Goal: Task Accomplishment & Management: Manage account settings

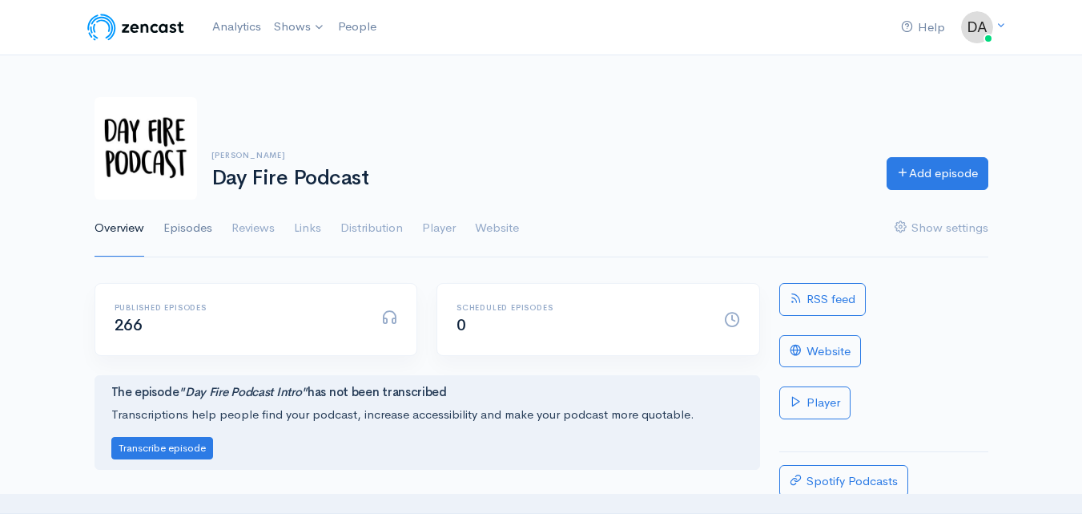
click at [185, 229] on link "Episodes" at bounding box center [187, 229] width 49 height 58
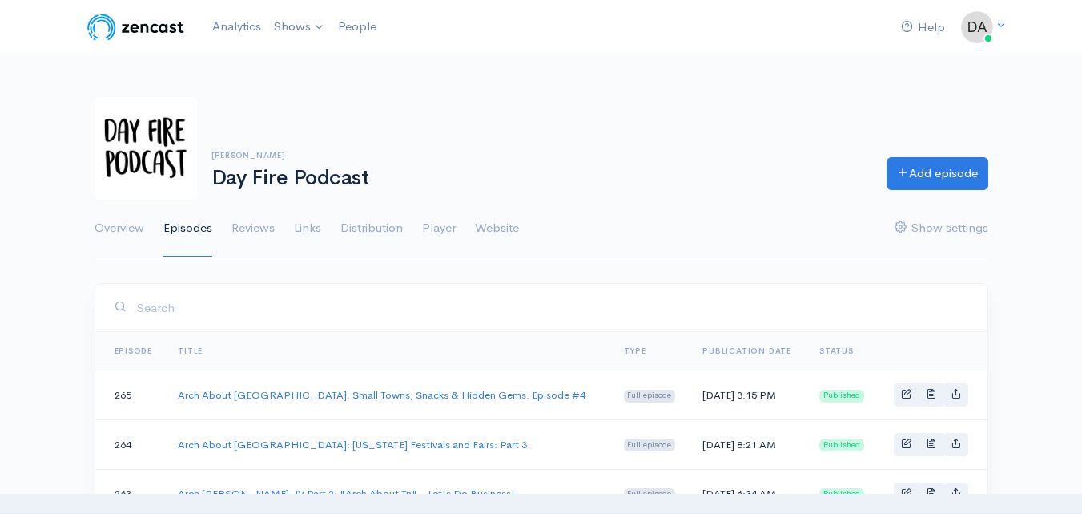
scroll to position [80, 0]
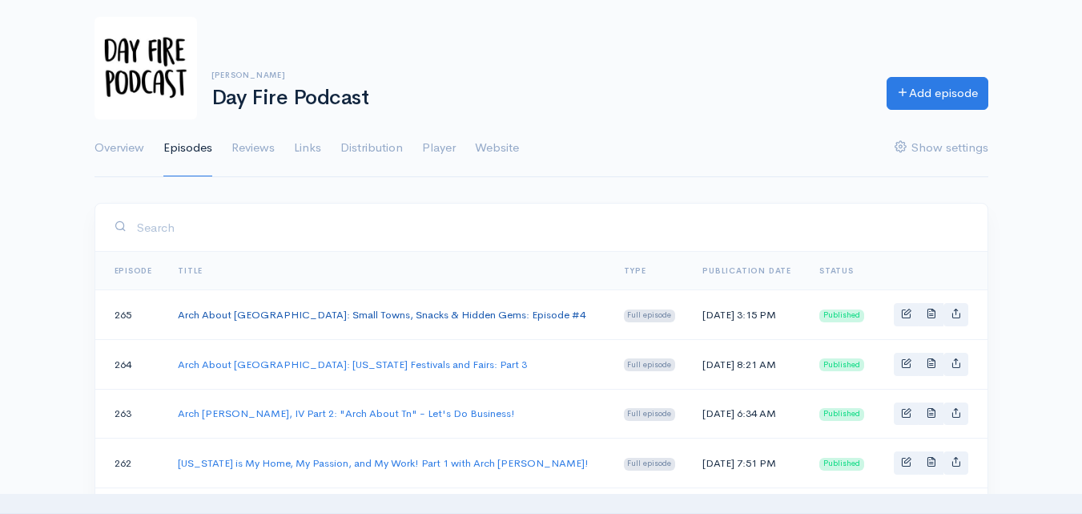
click at [433, 311] on link "Arch About [GEOGRAPHIC_DATA]: Small Towns, Snacks & Hidden Gems: Episode #4" at bounding box center [382, 315] width 408 height 14
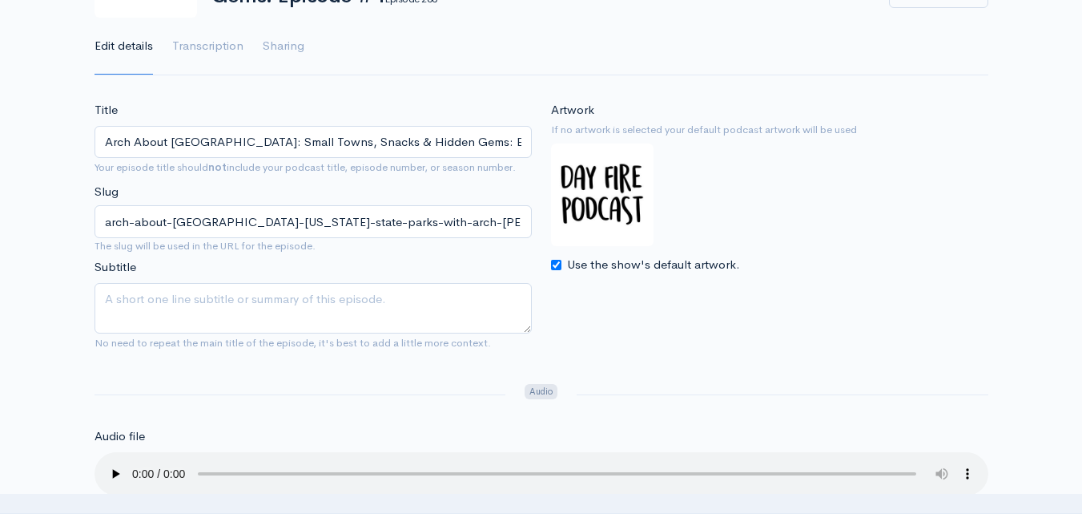
scroll to position [160, 0]
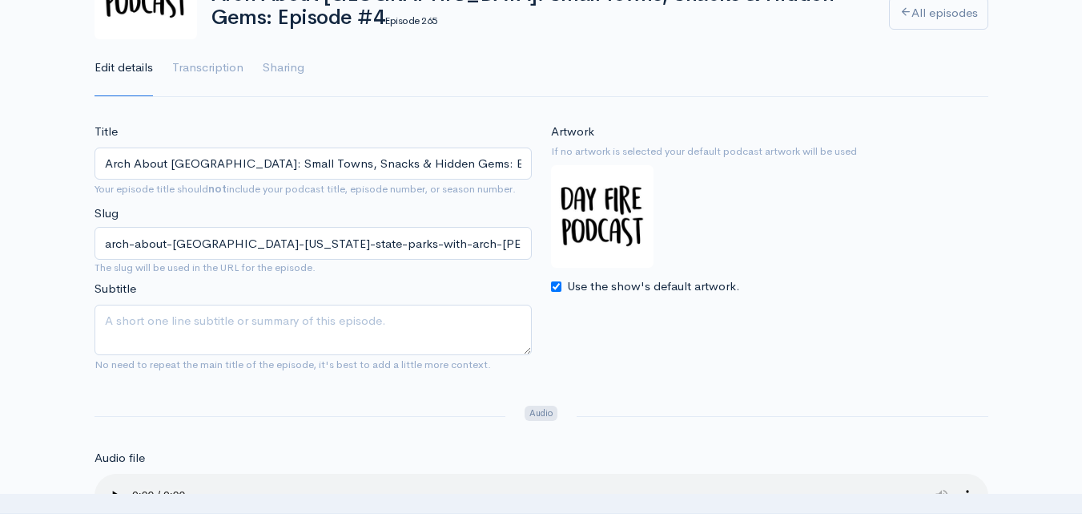
click at [554, 288] on input "Use the show's default artwork." at bounding box center [556, 286] width 10 height 10
checkbox input "false"
click at [707, 318] on input "Choose file" at bounding box center [651, 321] width 200 height 33
type input "C:\fakepath\25_7_Arch_Tile_2 (1).png"
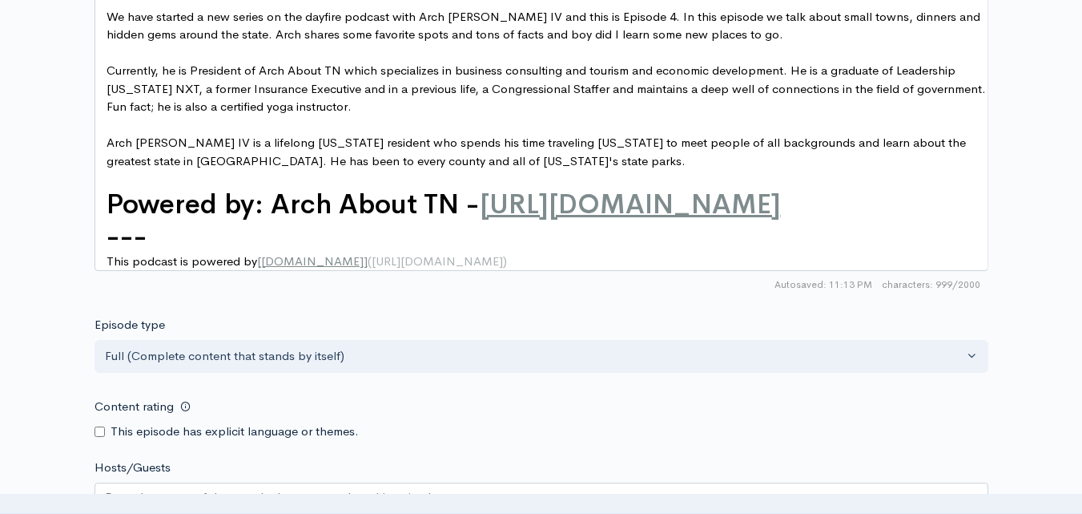
scroll to position [1480, 0]
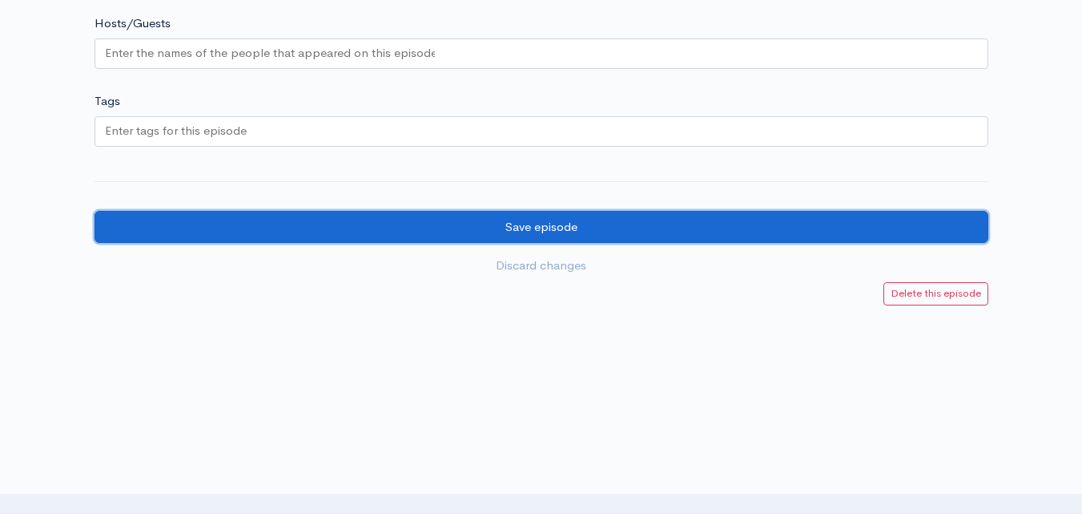
click at [724, 226] on input "Save episode" at bounding box center [542, 227] width 894 height 33
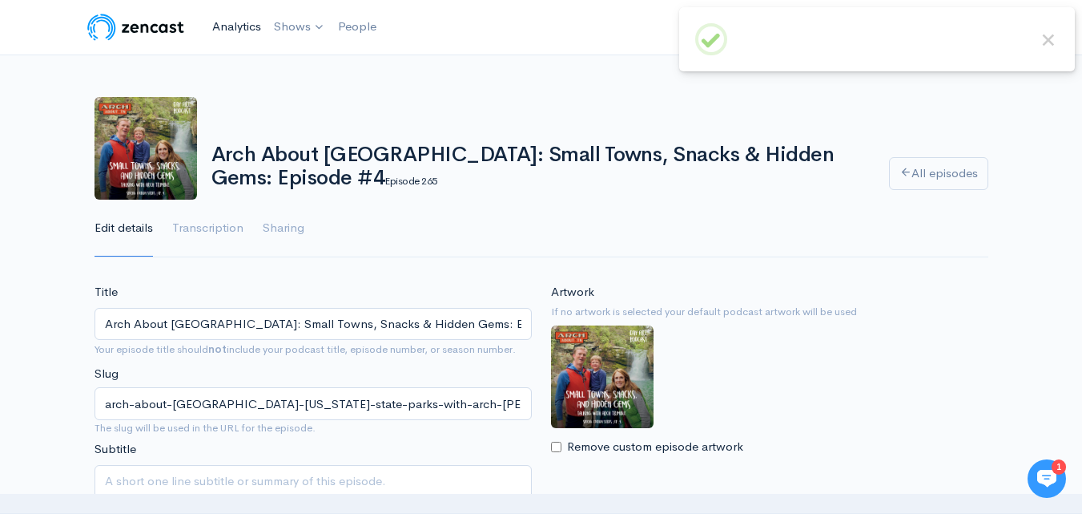
click at [229, 30] on link "Analytics" at bounding box center [237, 27] width 62 height 34
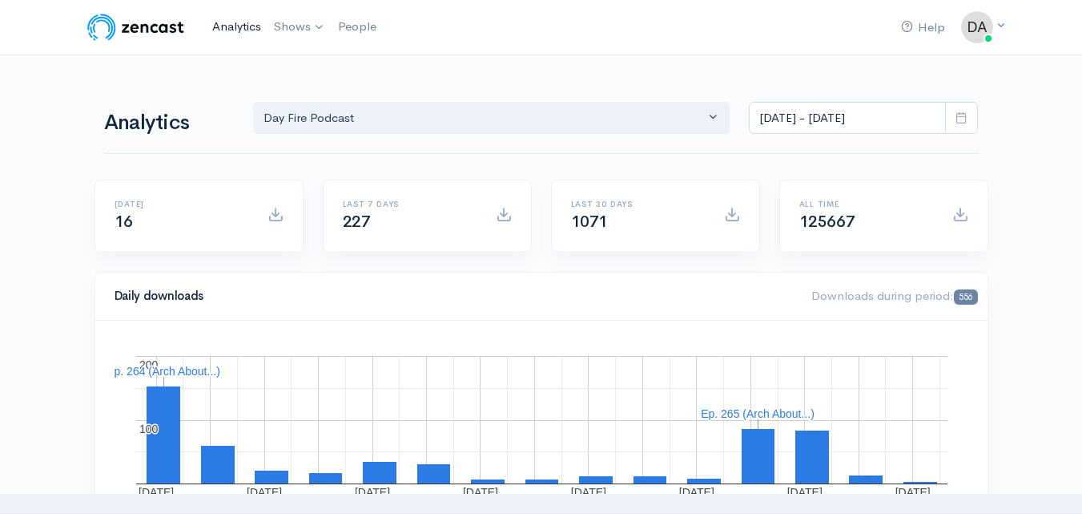
click at [219, 25] on link "Analytics" at bounding box center [237, 27] width 62 height 34
